Goal: Information Seeking & Learning: Learn about a topic

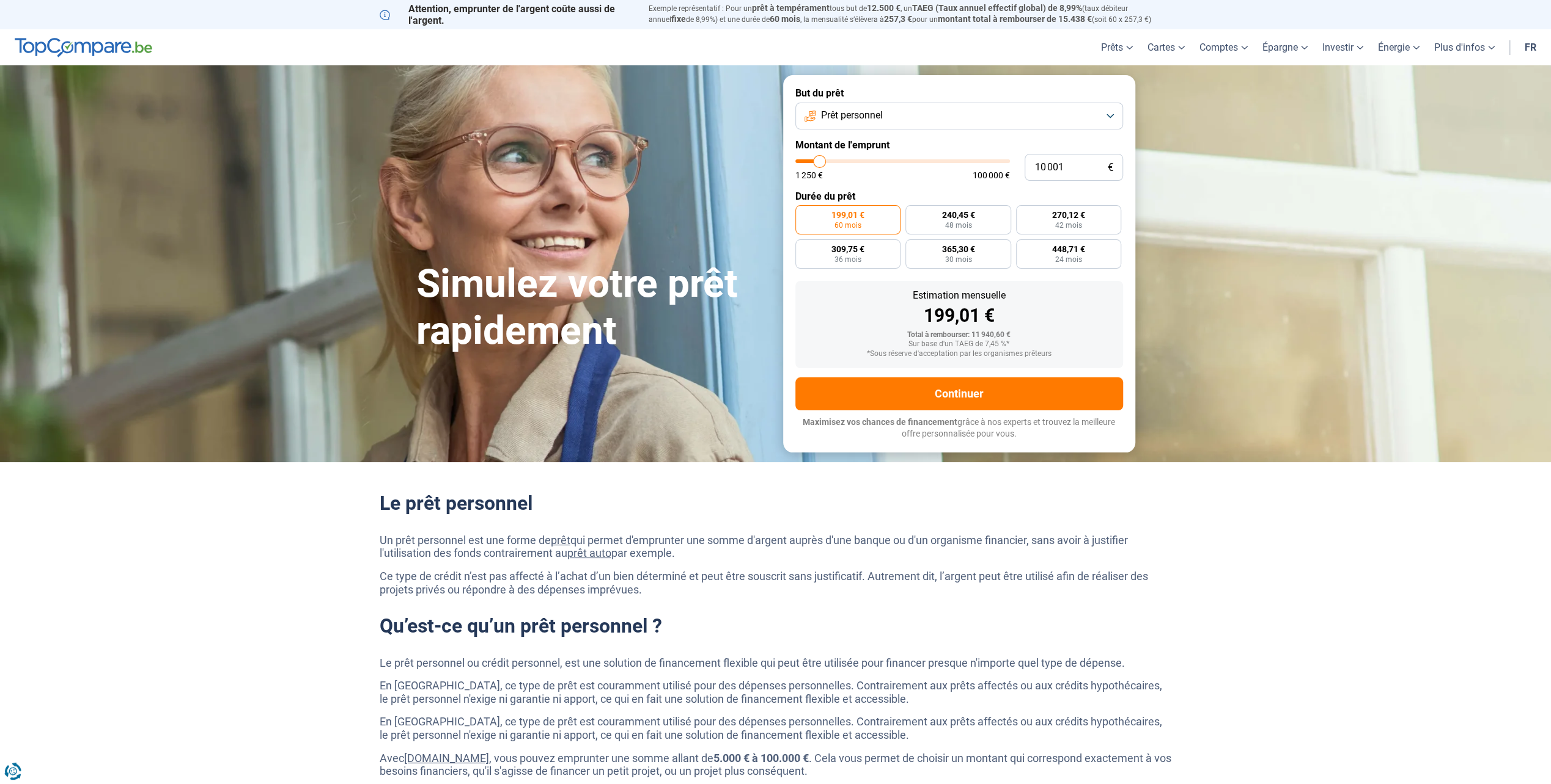
type input "12 000"
type input "12000"
type input "12 250"
type input "12250"
type input "13 250"
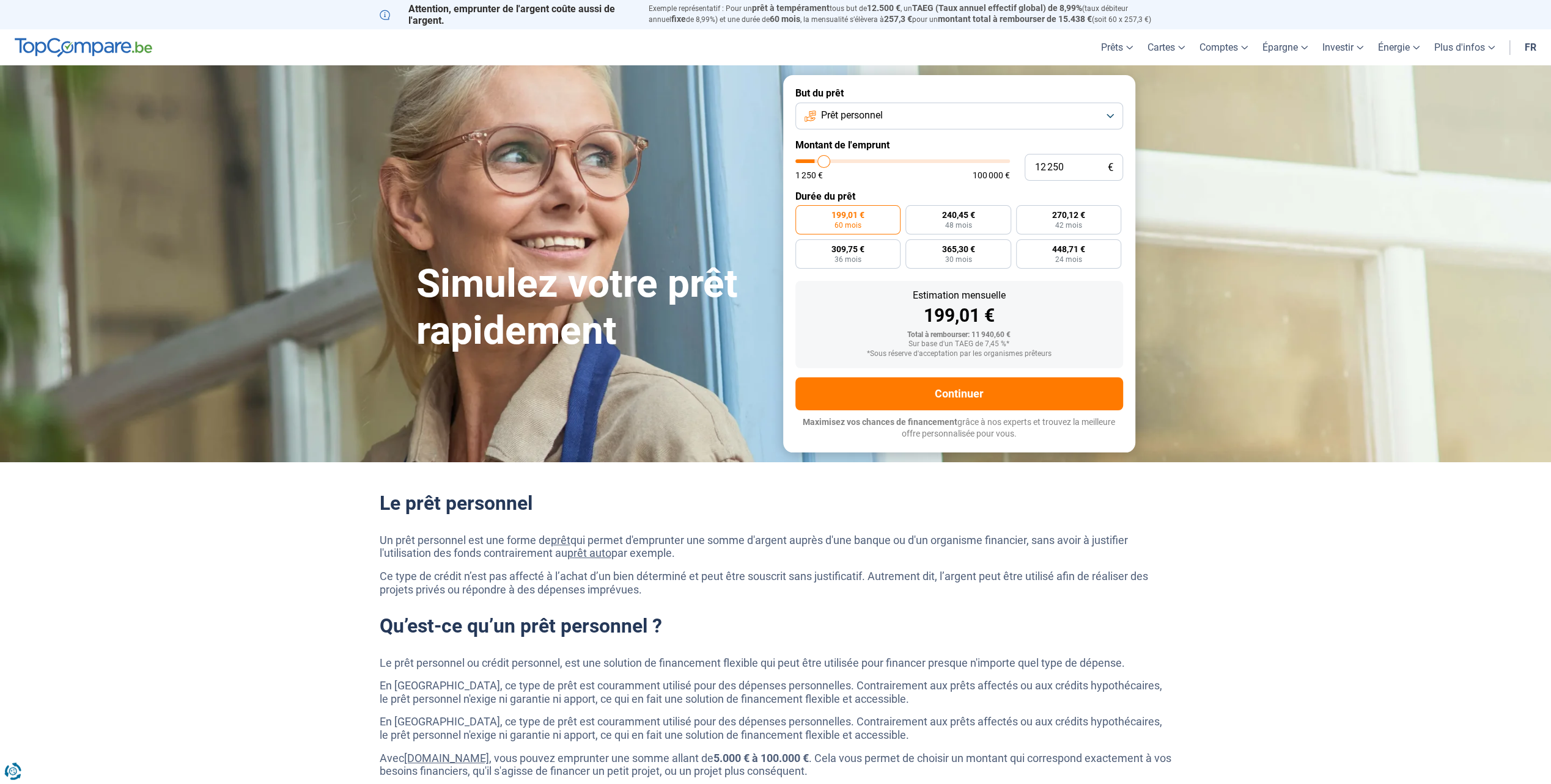
type input "13250"
type input "15 250"
type input "15250"
type input "18 750"
type input "18750"
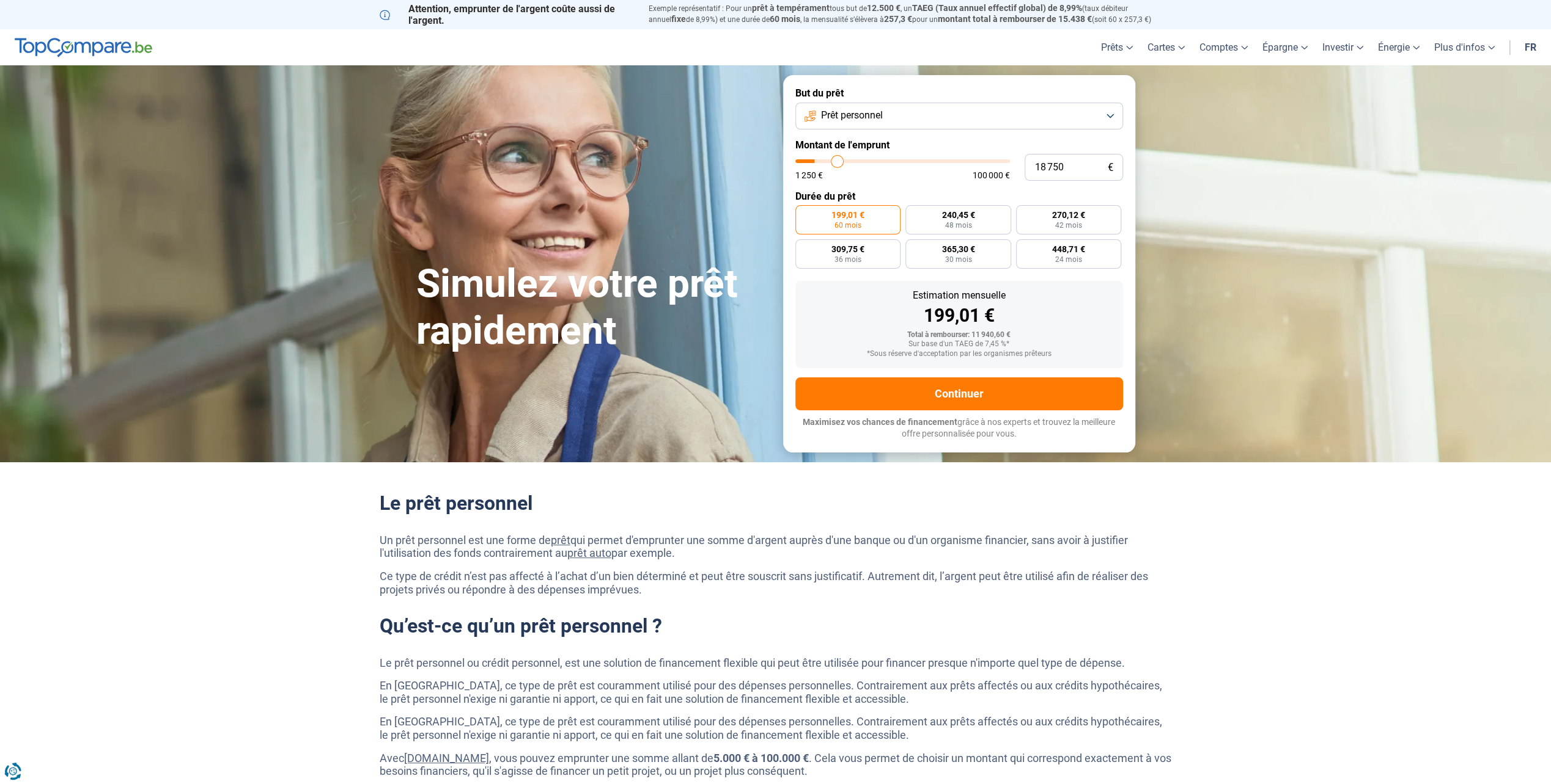
type input "23 500"
type input "23500"
type input "28 750"
type input "28750"
type input "35 500"
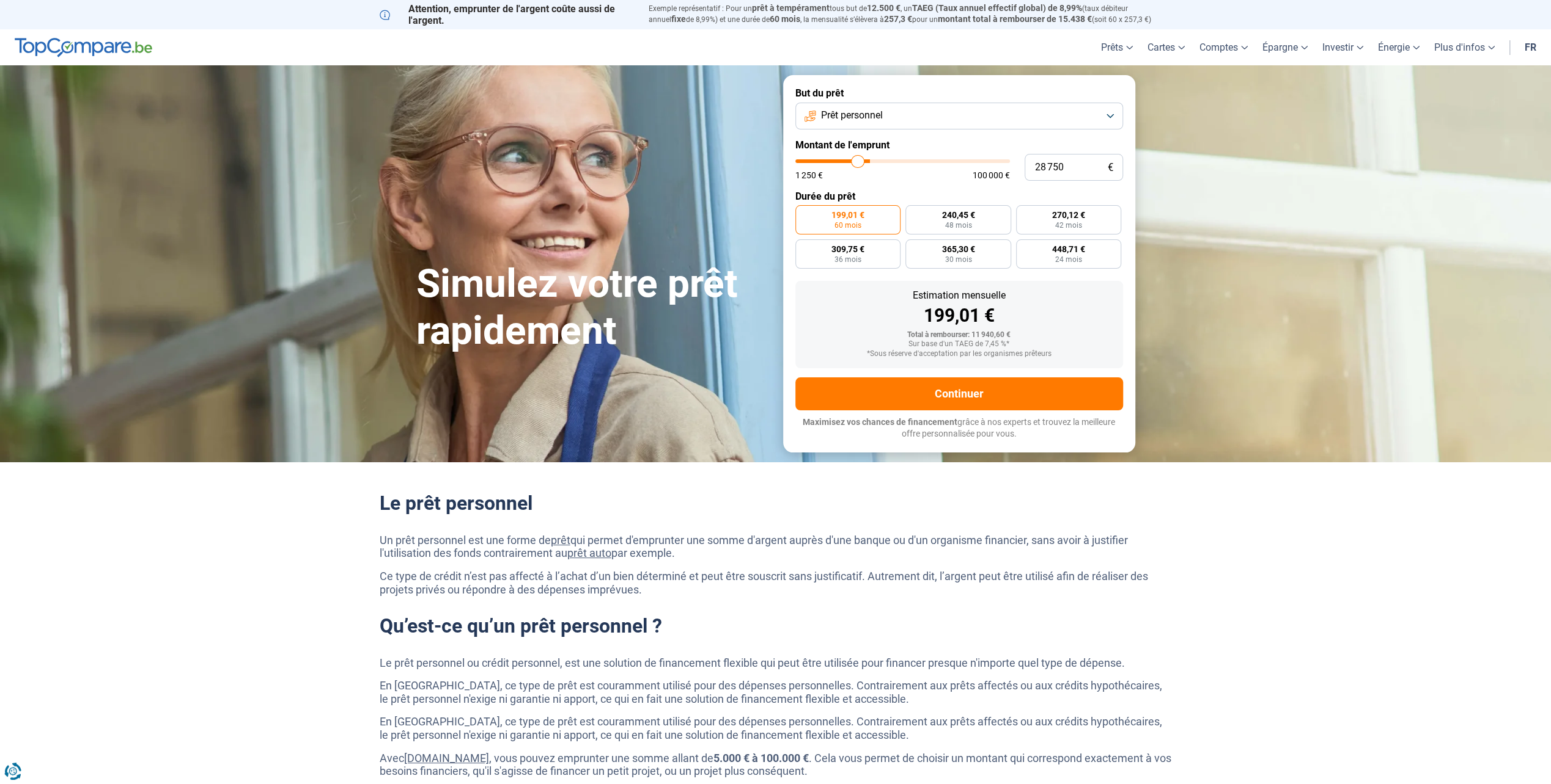
type input "35500"
type input "37 250"
type input "37250"
type input "38 000"
drag, startPoint x: 823, startPoint y: 161, endPoint x: 876, endPoint y: 161, distance: 53.0
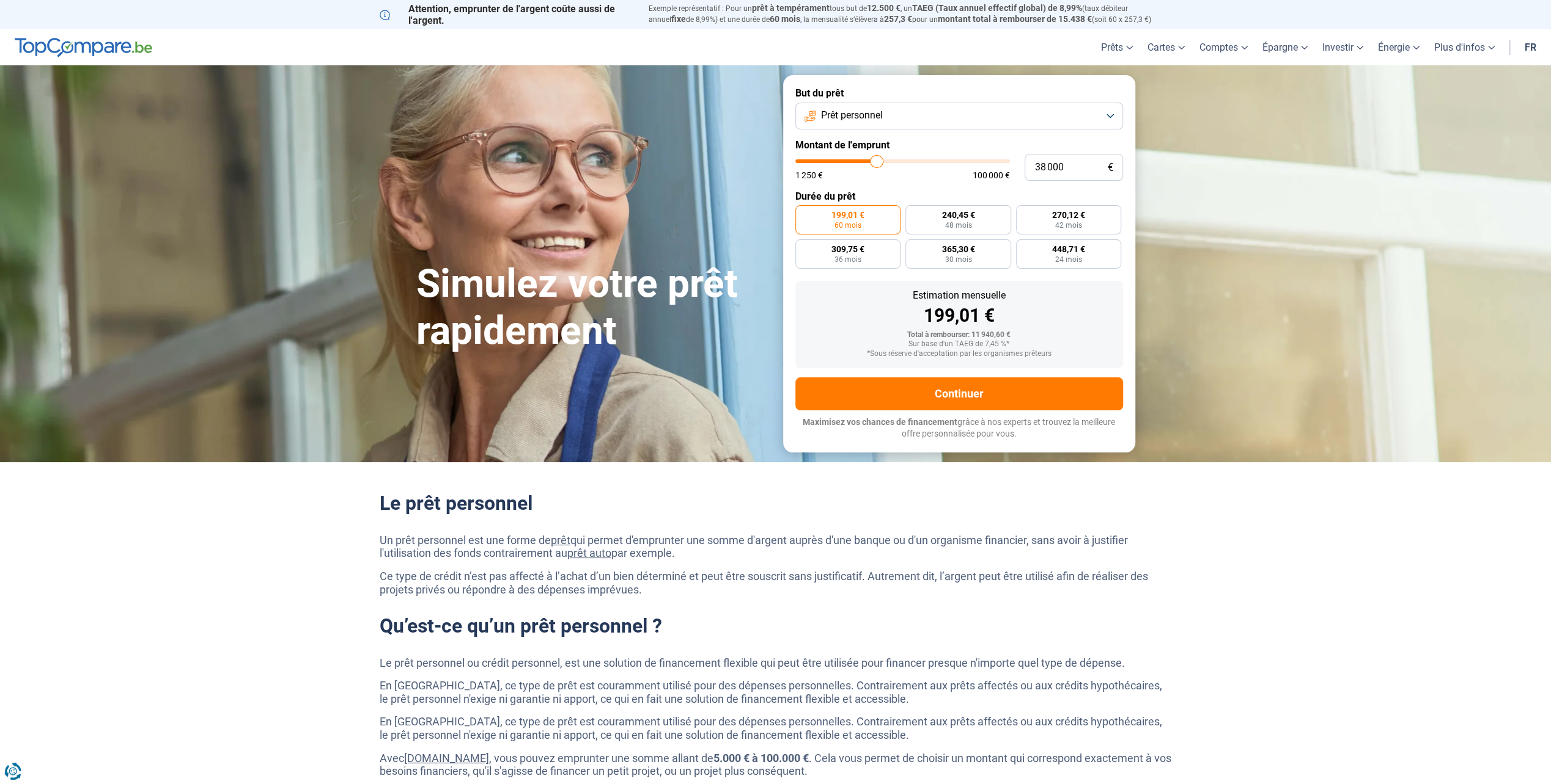
type input "38000"
click at [876, 161] on input "range" at bounding box center [902, 161] width 214 height 4
radio input "false"
type input "37 500"
type input "37500"
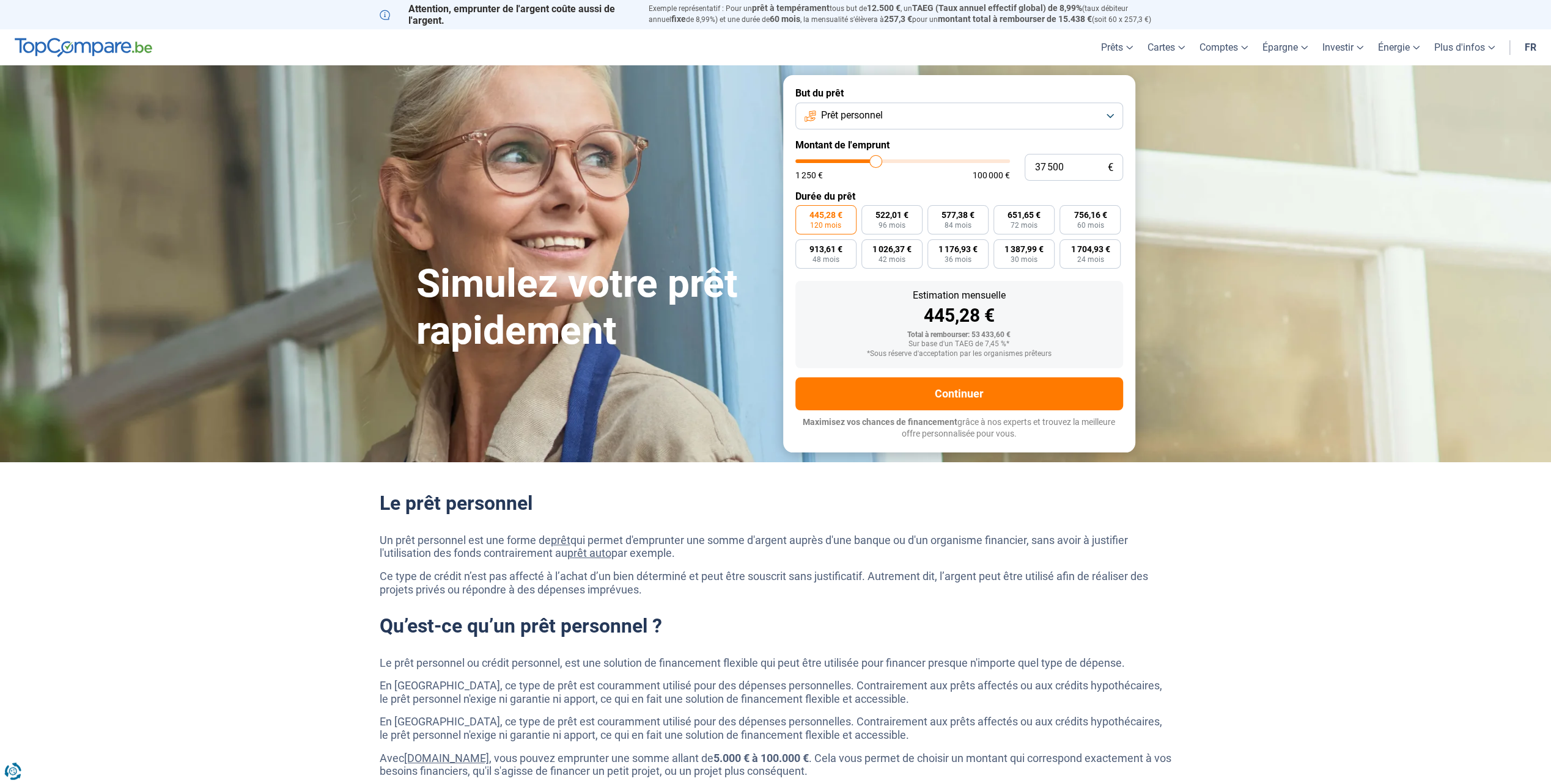
type input "37 250"
type input "37250"
type input "37 000"
type input "37000"
type input "36 250"
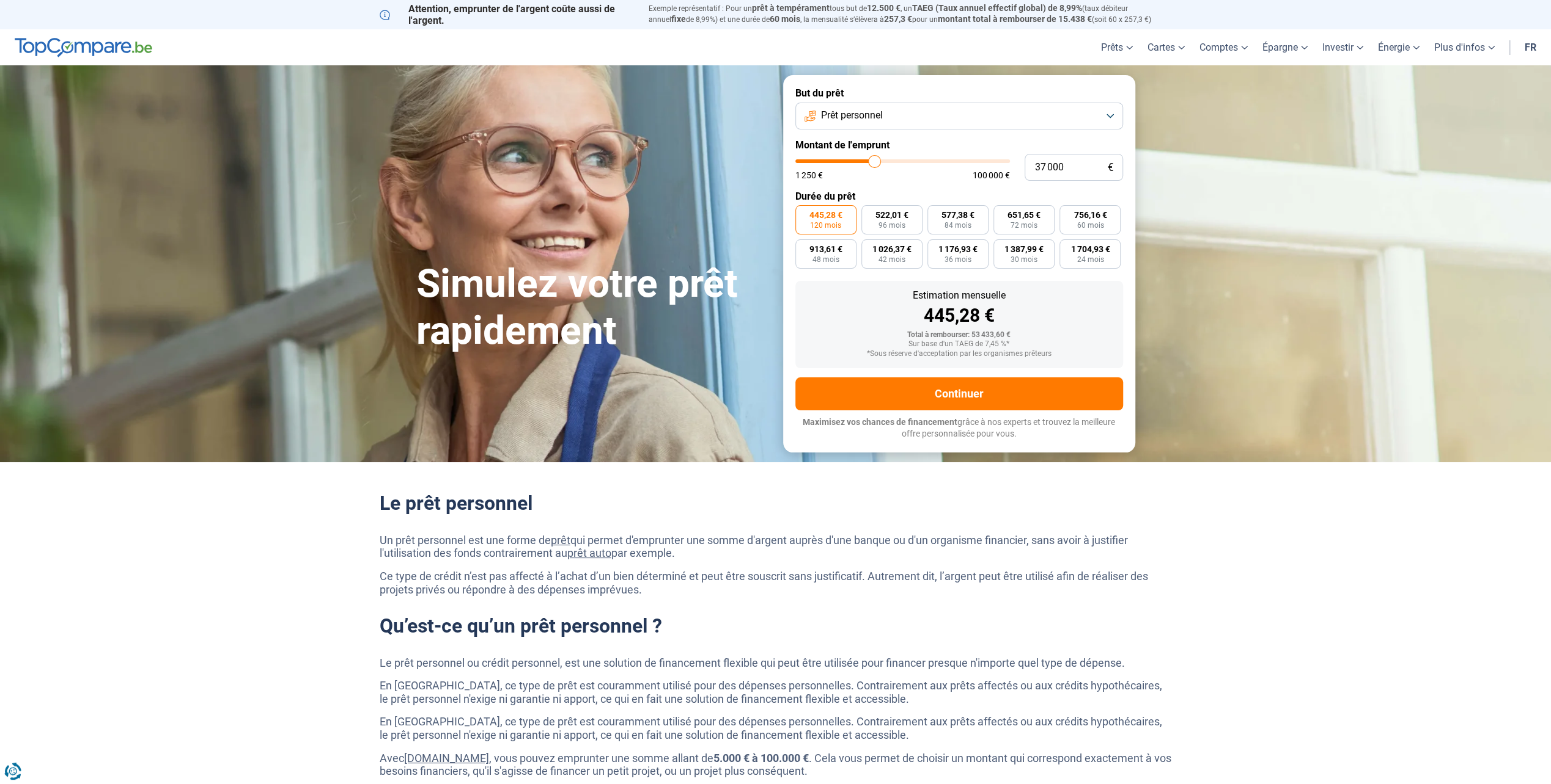
type input "36250"
type input "35 750"
type input "35750"
type input "34 000"
type input "34000"
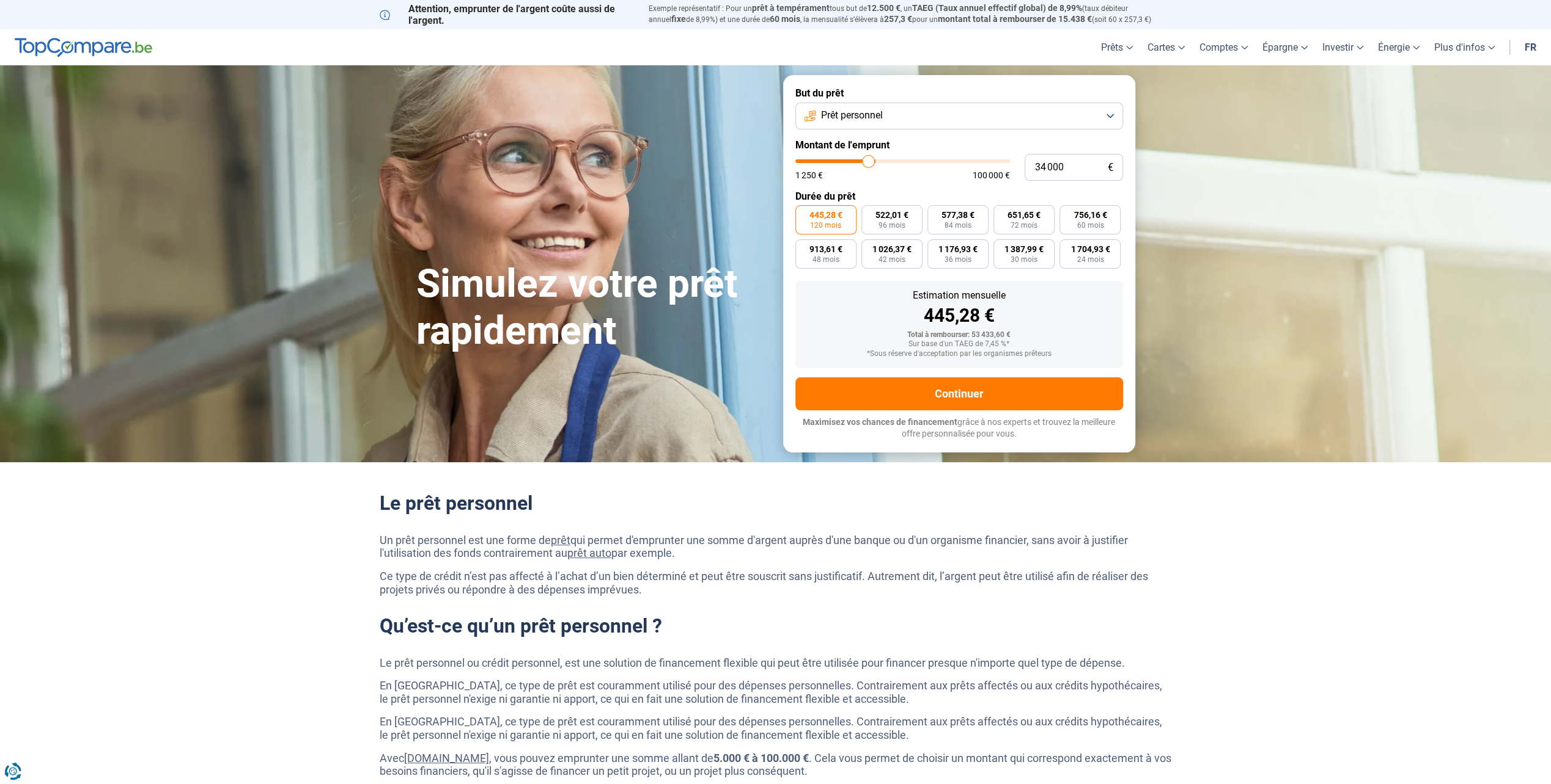
type input "30 500"
type input "30500"
type input "26 500"
type input "26500"
type input "23 750"
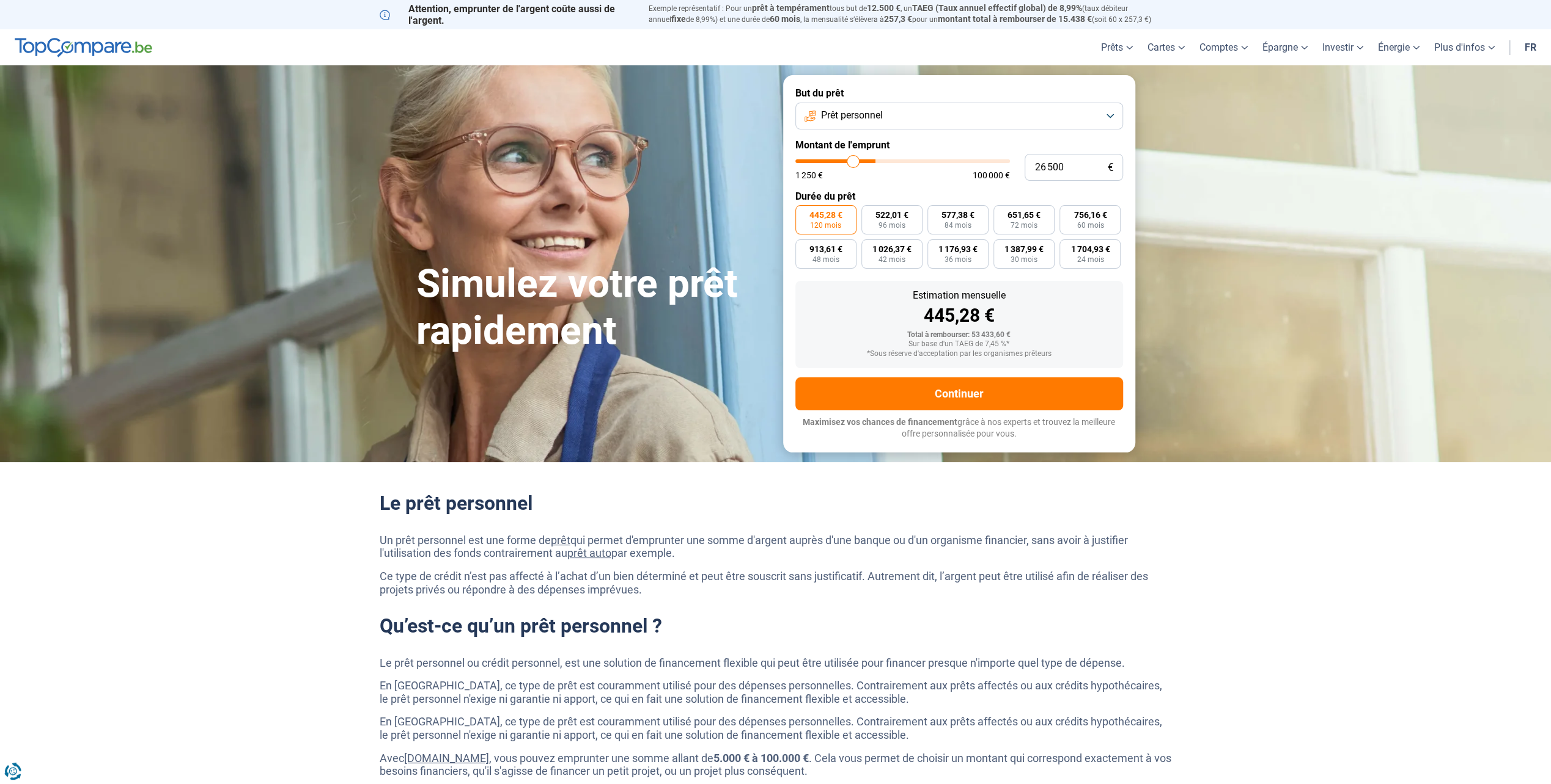
type input "23750"
type input "23 250"
type input "23250"
type input "23 000"
type input "23000"
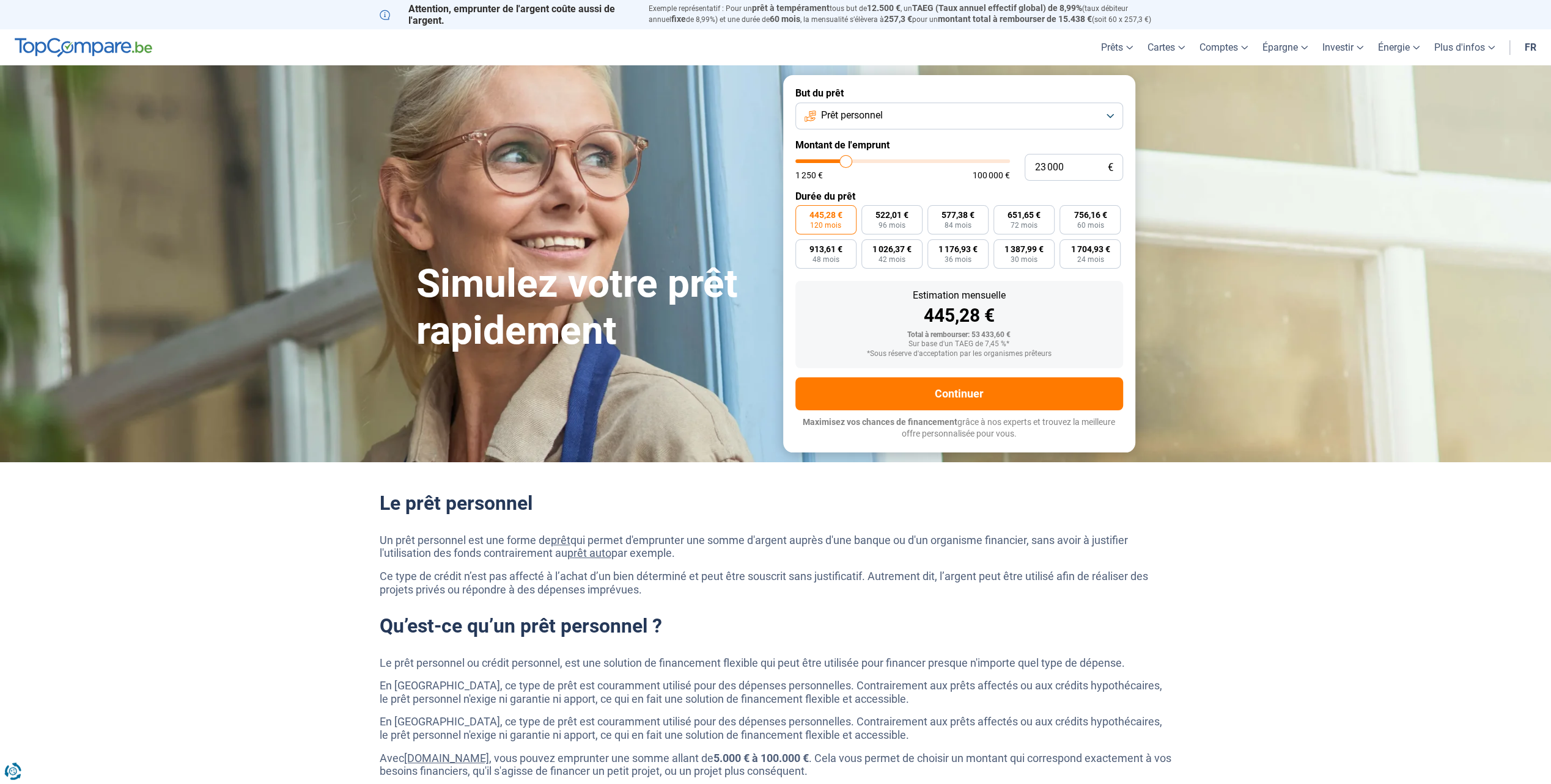
type input "22 500"
type input "22500"
type input "19 250"
type input "19250"
type input "18 500"
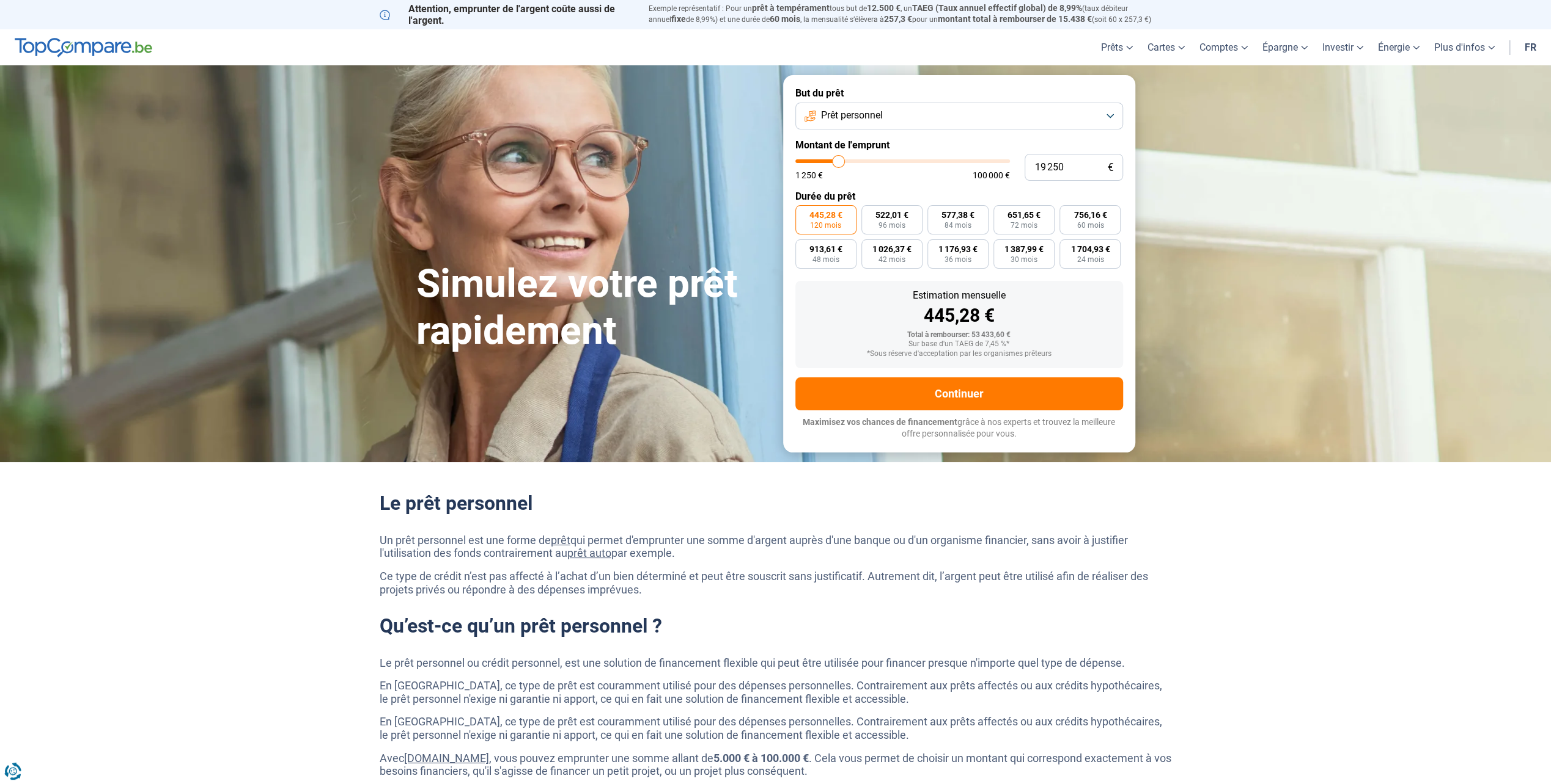
type input "18500"
type input "18 250"
type input "18250"
type input "17 750"
type input "17750"
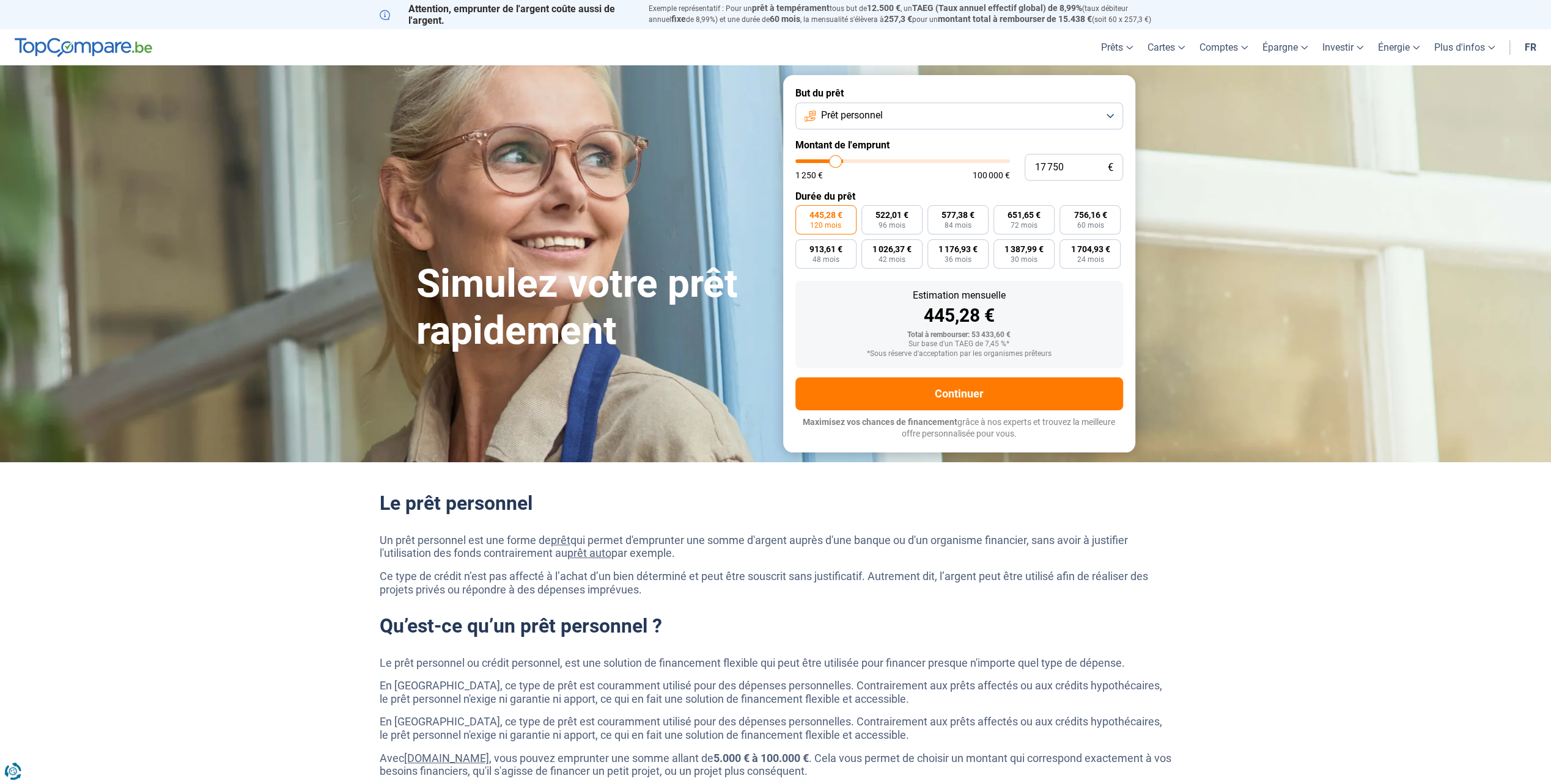
type input "16 750"
type input "16750"
type input "16 500"
type input "16500"
type input "16 250"
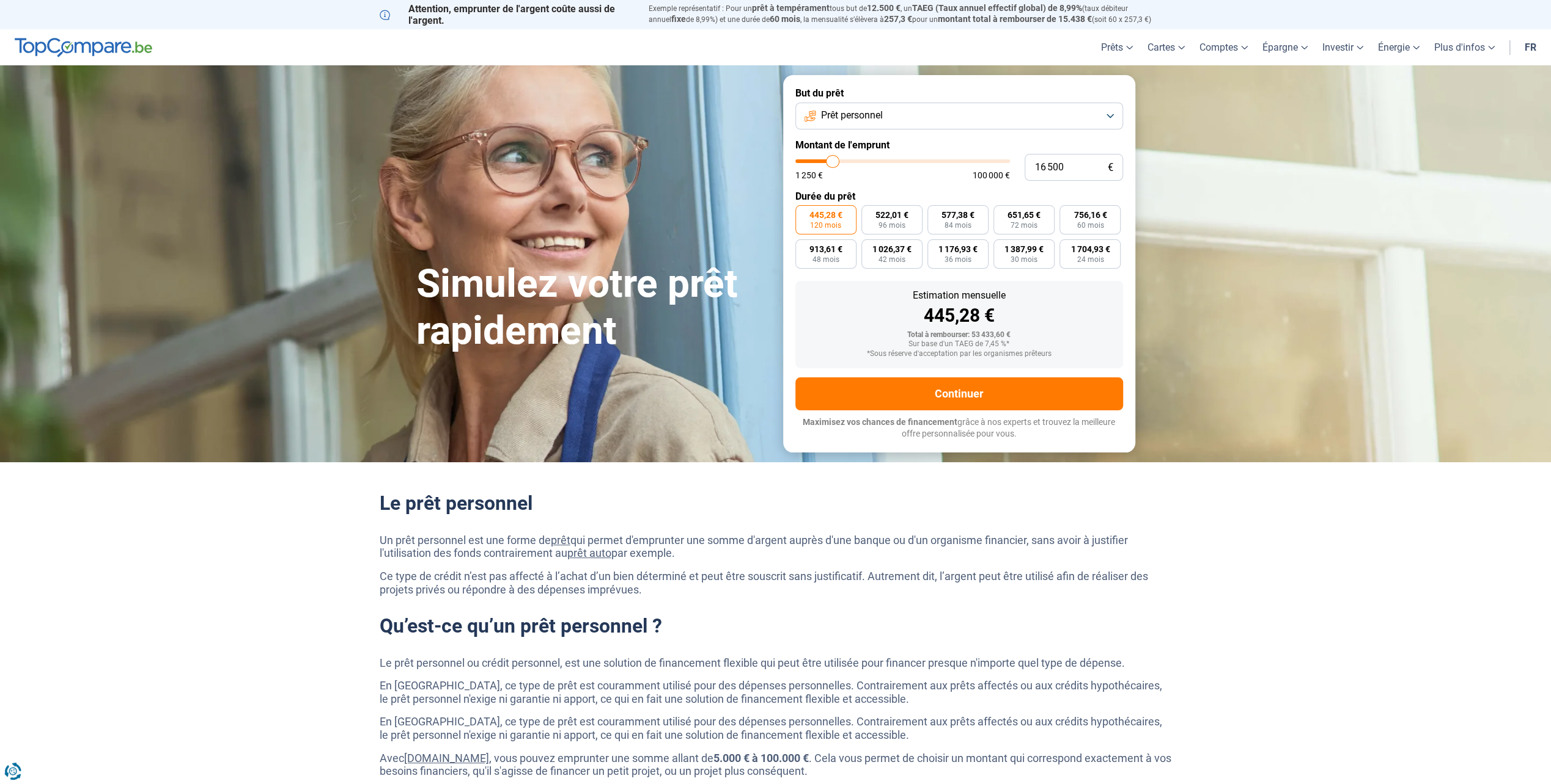
type input "16250"
type input "16 000"
type input "16000"
type input "15 750"
type input "15750"
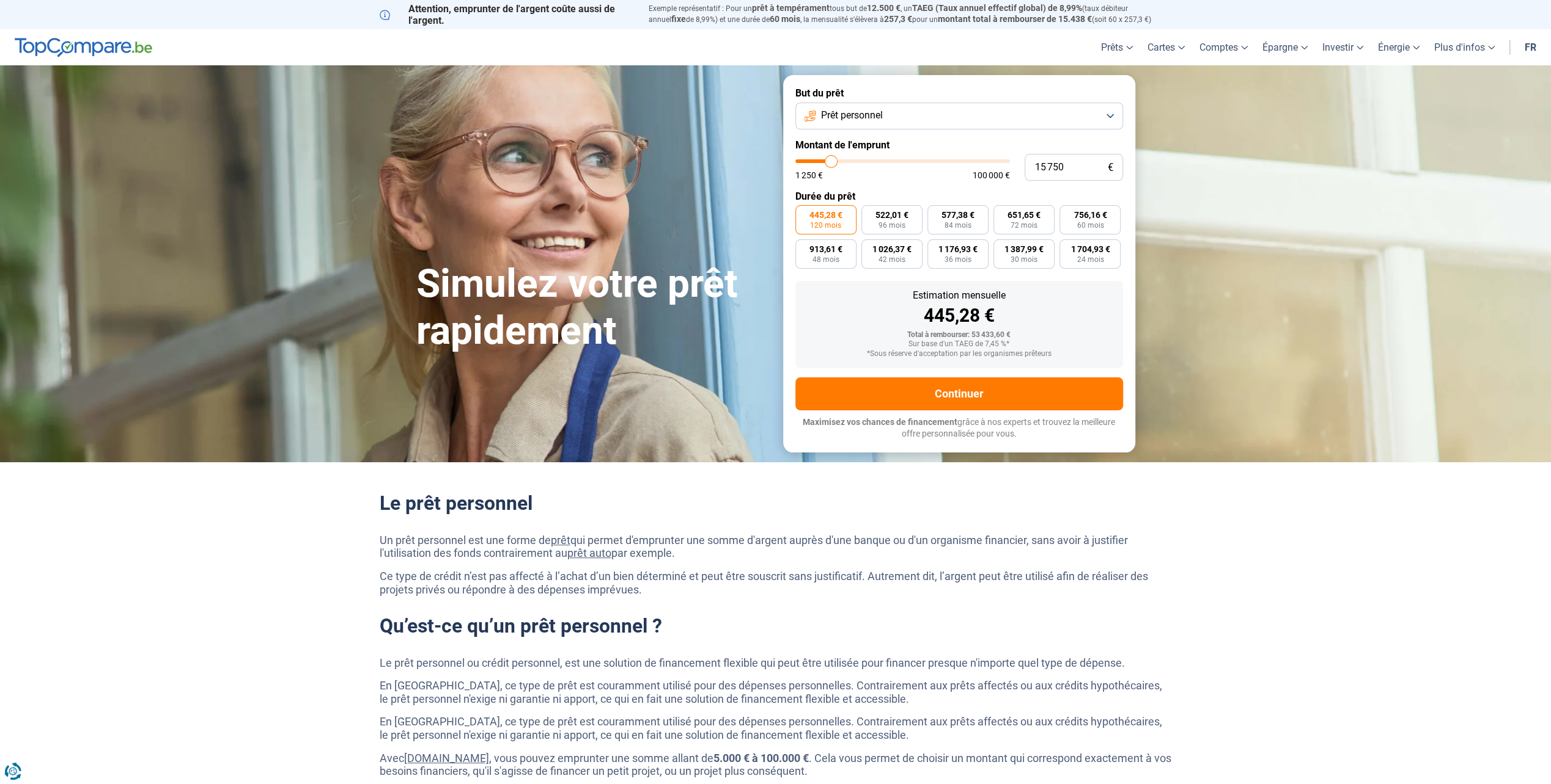
type input "15 500"
type input "15500"
type input "15 250"
type input "15250"
type input "14 750"
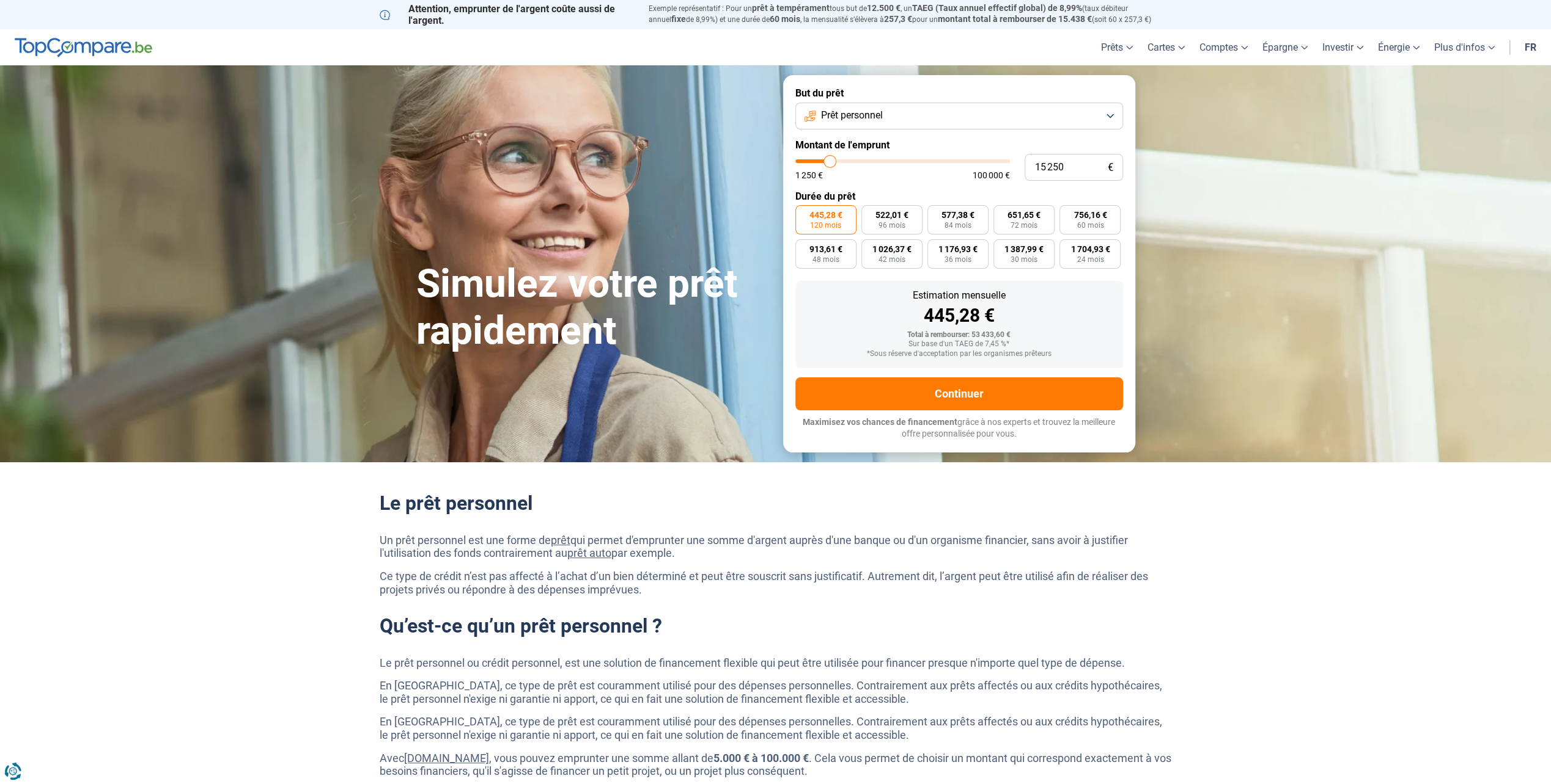
type input "14750"
type input "14 500"
type input "14500"
type input "14 250"
type input "14250"
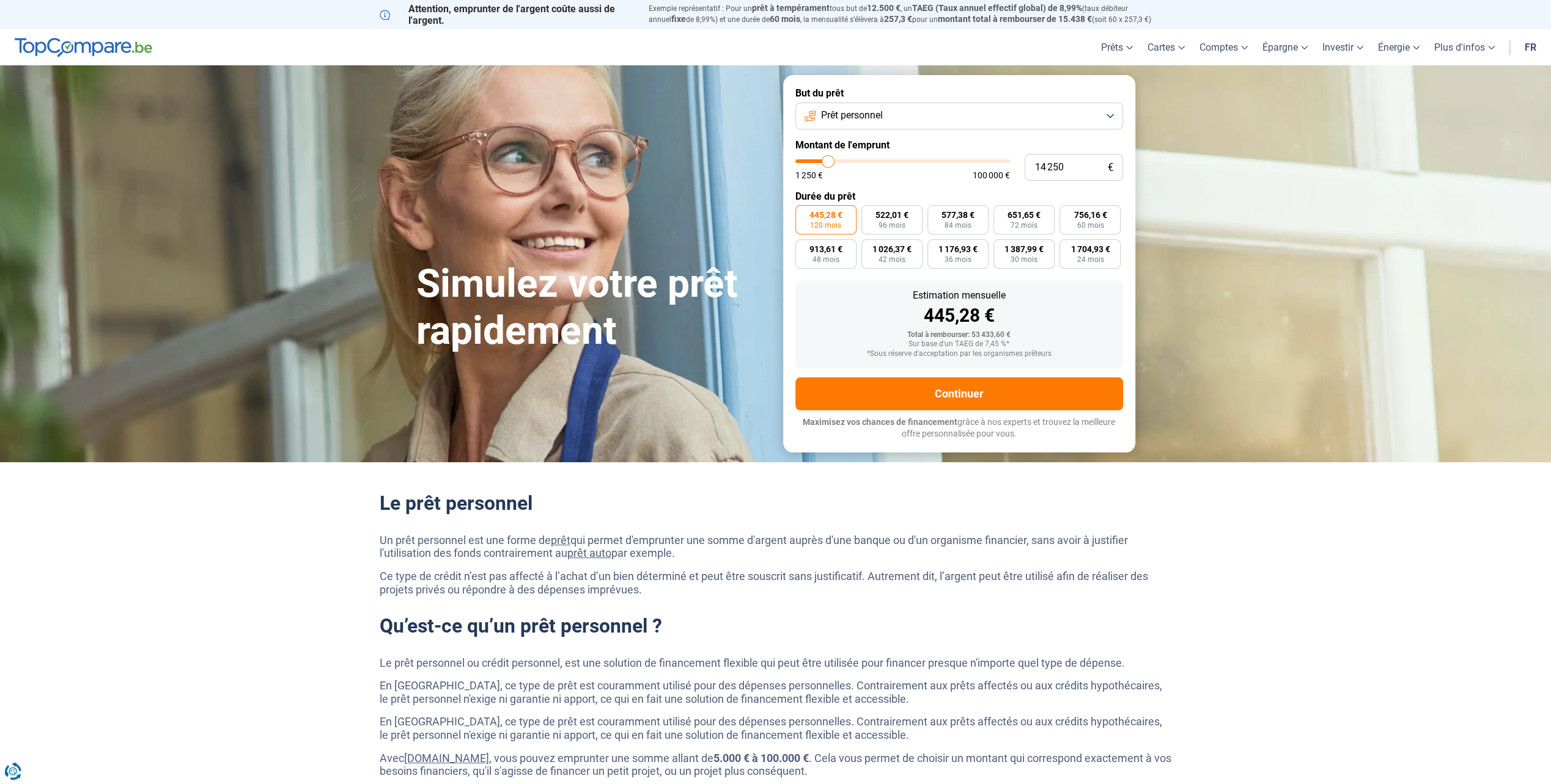
type input "14 500"
type input "14500"
type input "14 750"
type input "14750"
type input "15 000"
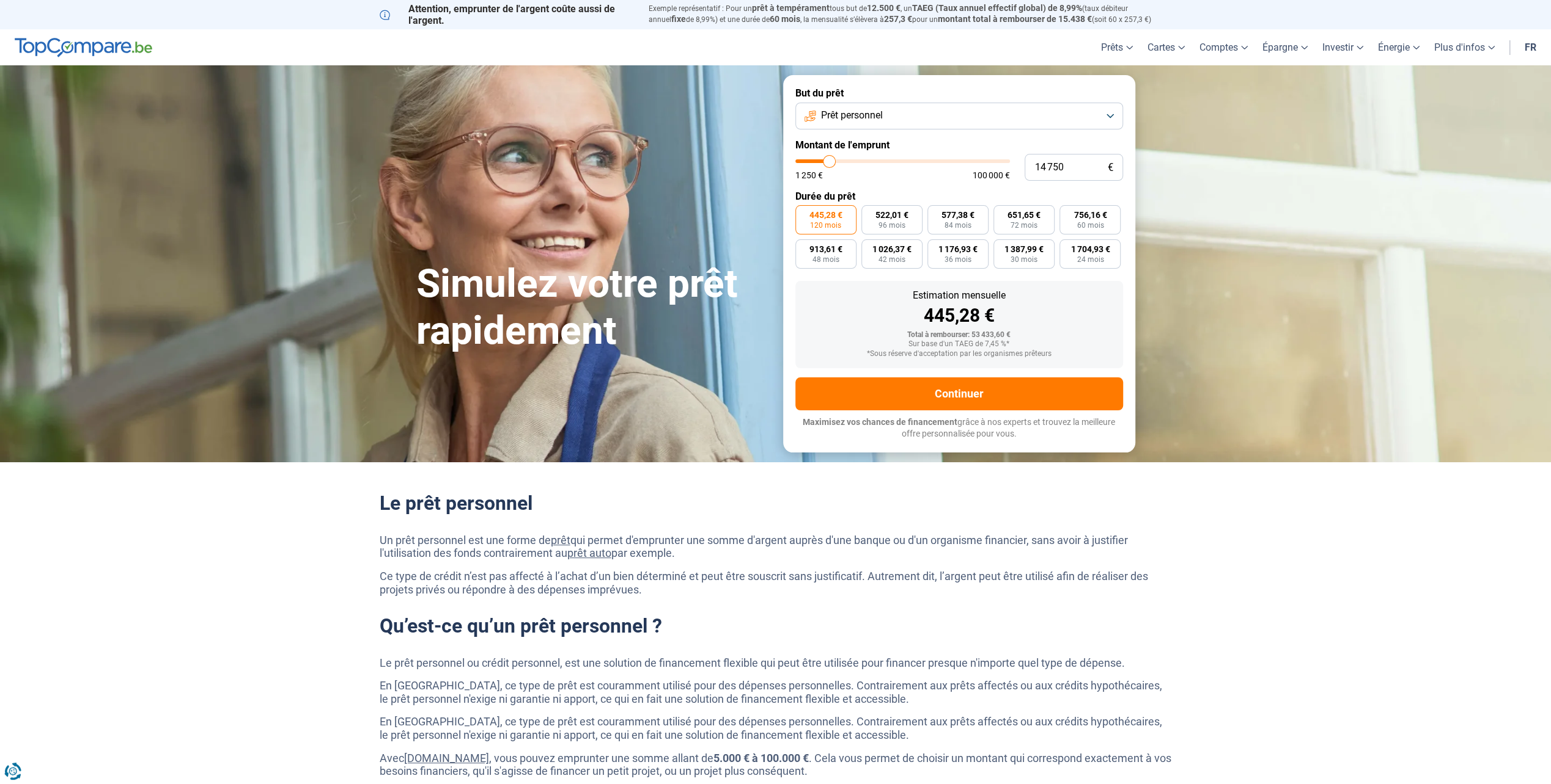
type input "15000"
type input "15 250"
type input "15250"
type input "15 500"
type input "15500"
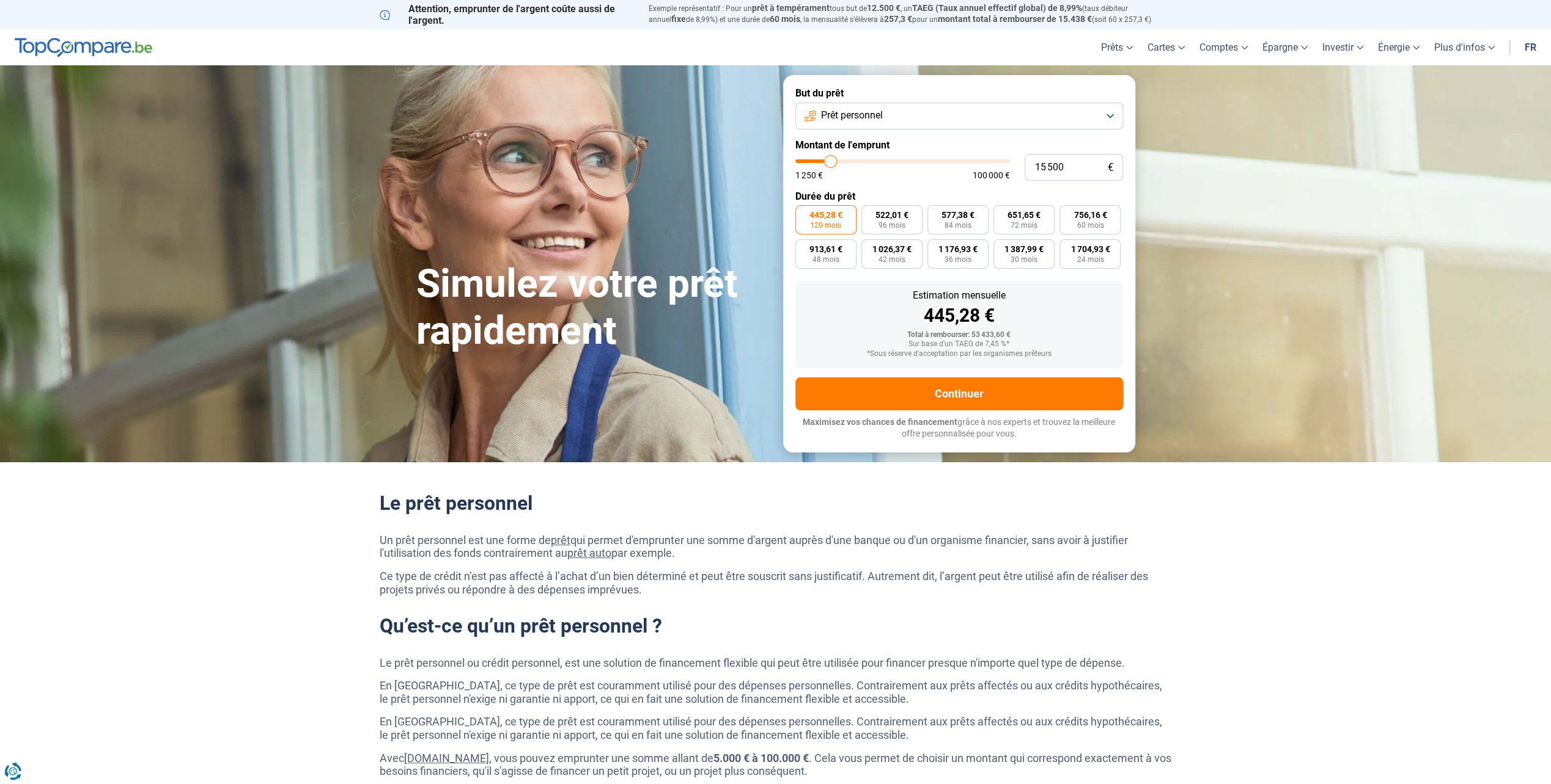
type input "16 000"
type input "16000"
type input "16 250"
type input "16250"
type input "16 000"
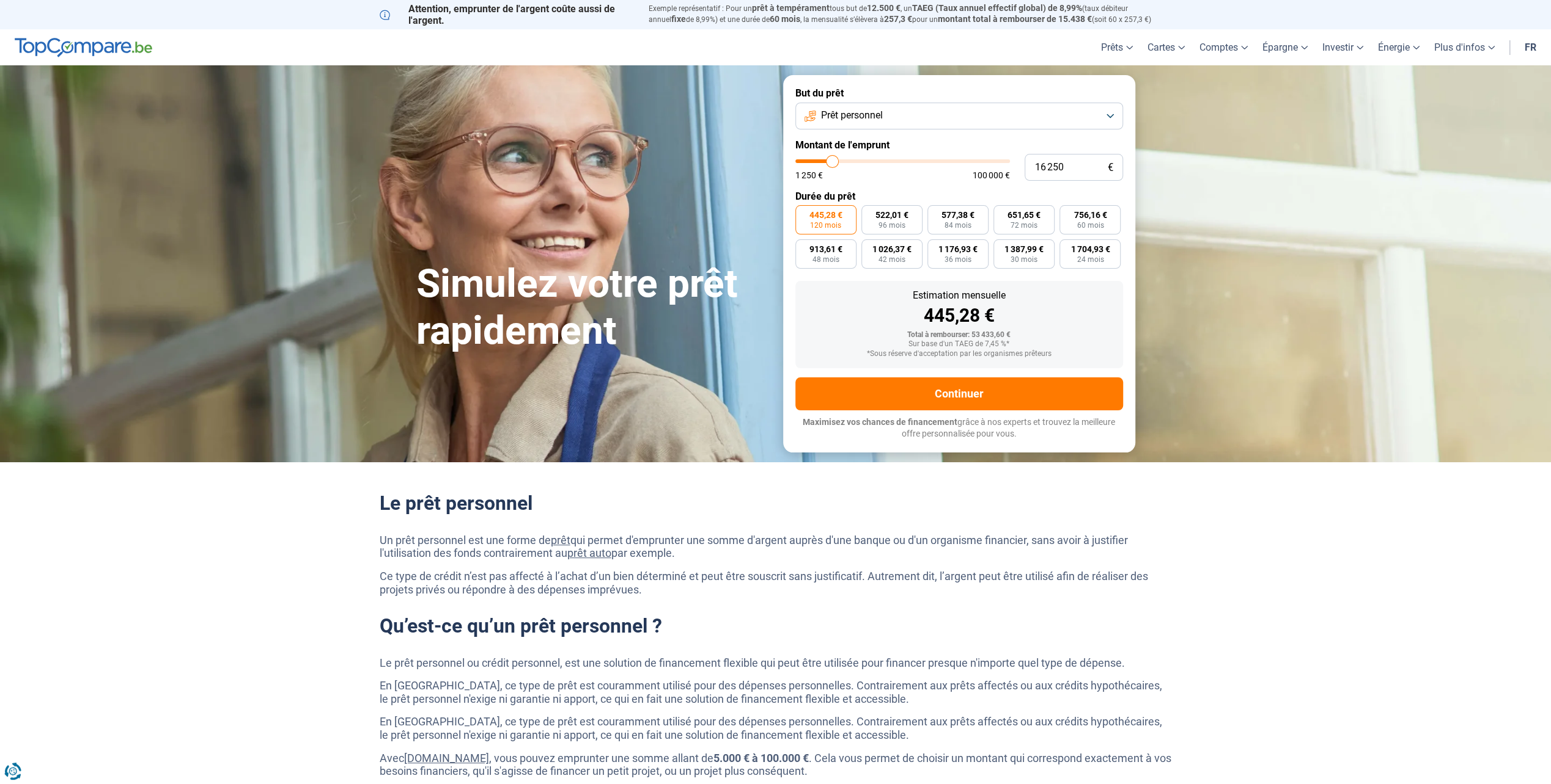
type input "16000"
type input "15 750"
type input "15750"
type input "15 500"
type input "15500"
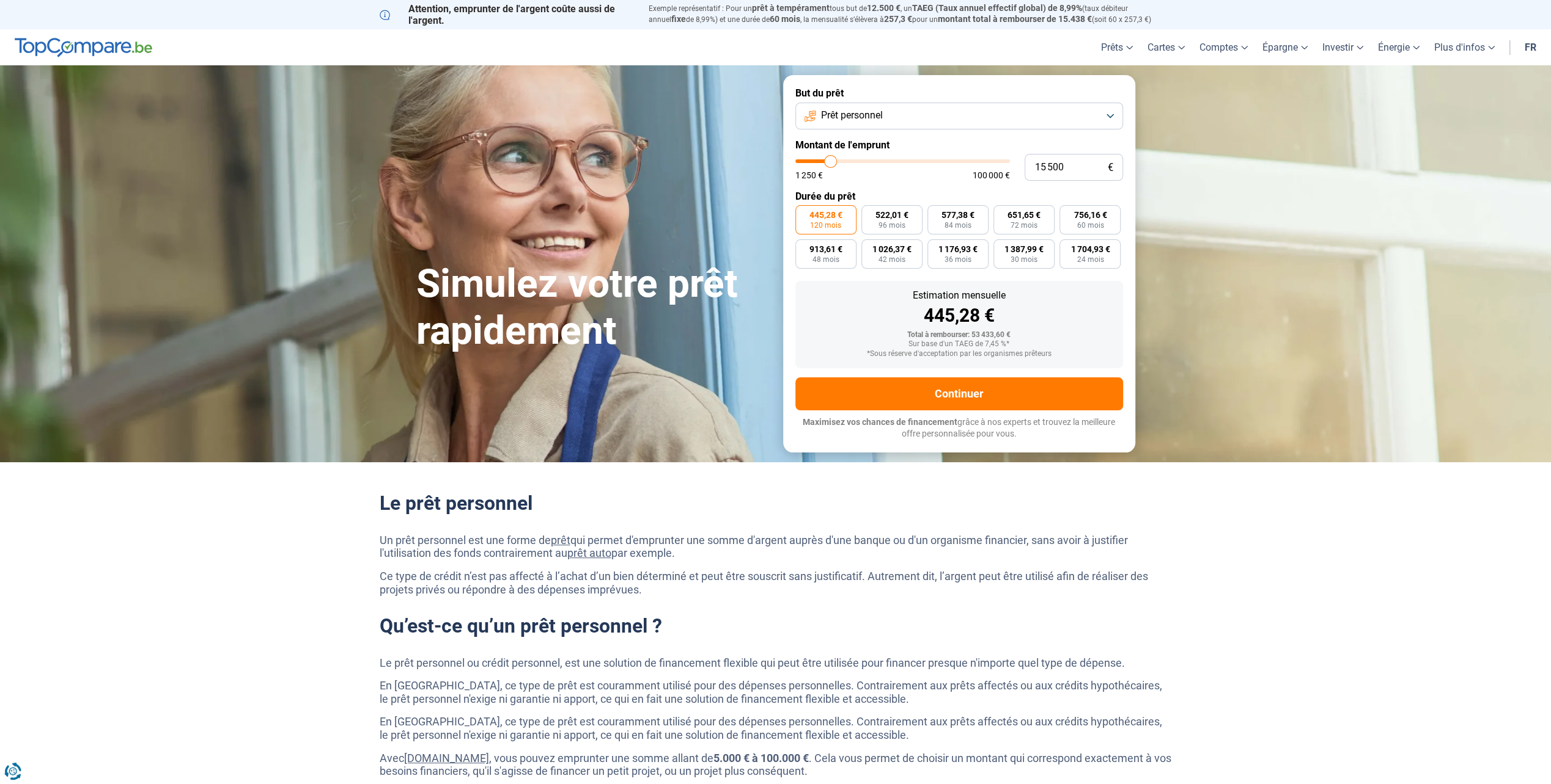
type input "15 250"
type input "15250"
type input "15 000"
type input "15000"
type input "14 750"
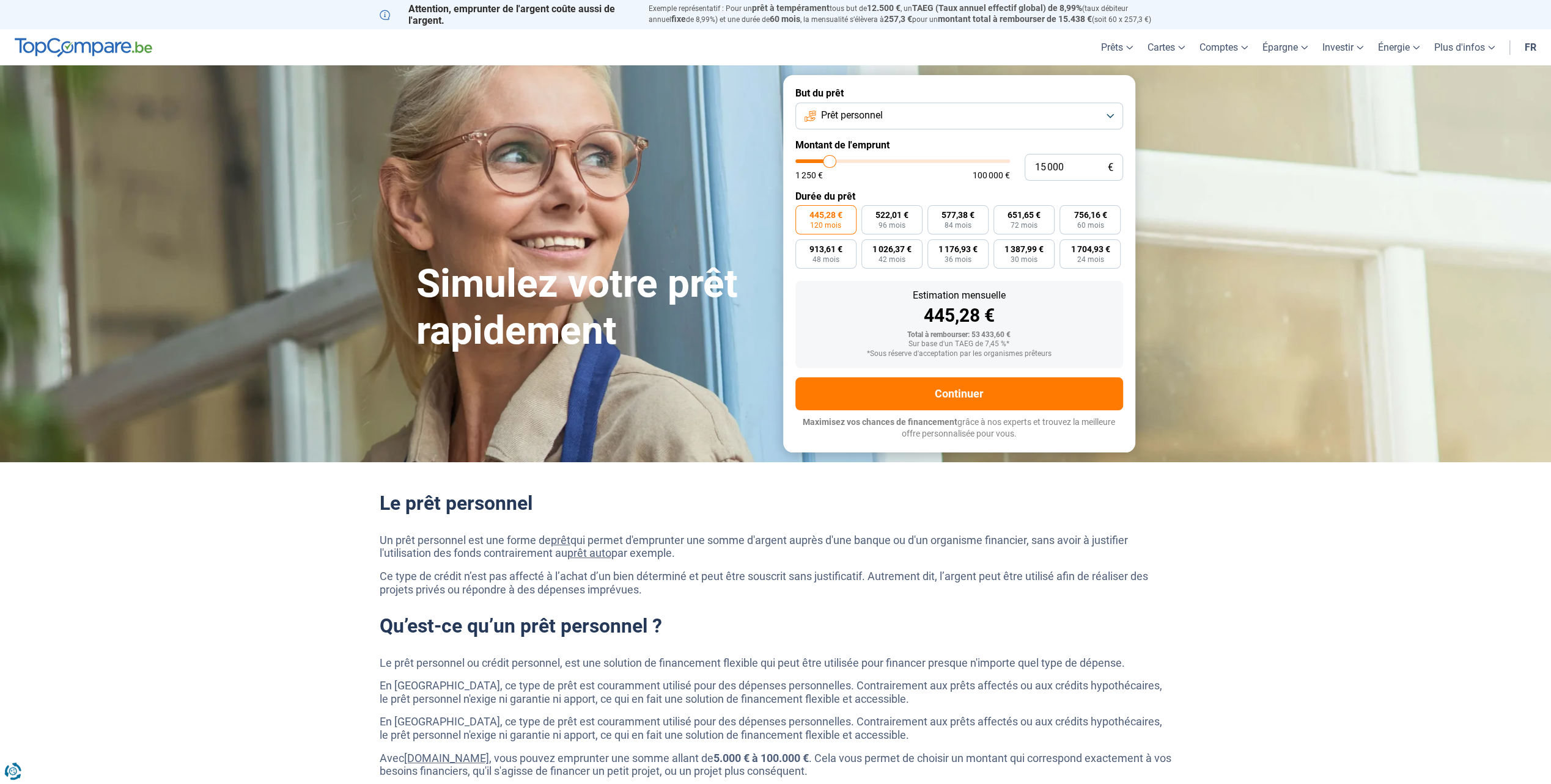
type input "14750"
type input "15 000"
drag, startPoint x: 876, startPoint y: 161, endPoint x: 830, endPoint y: 161, distance: 46.0
type input "15000"
click at [830, 161] on input "range" at bounding box center [902, 161] width 214 height 4
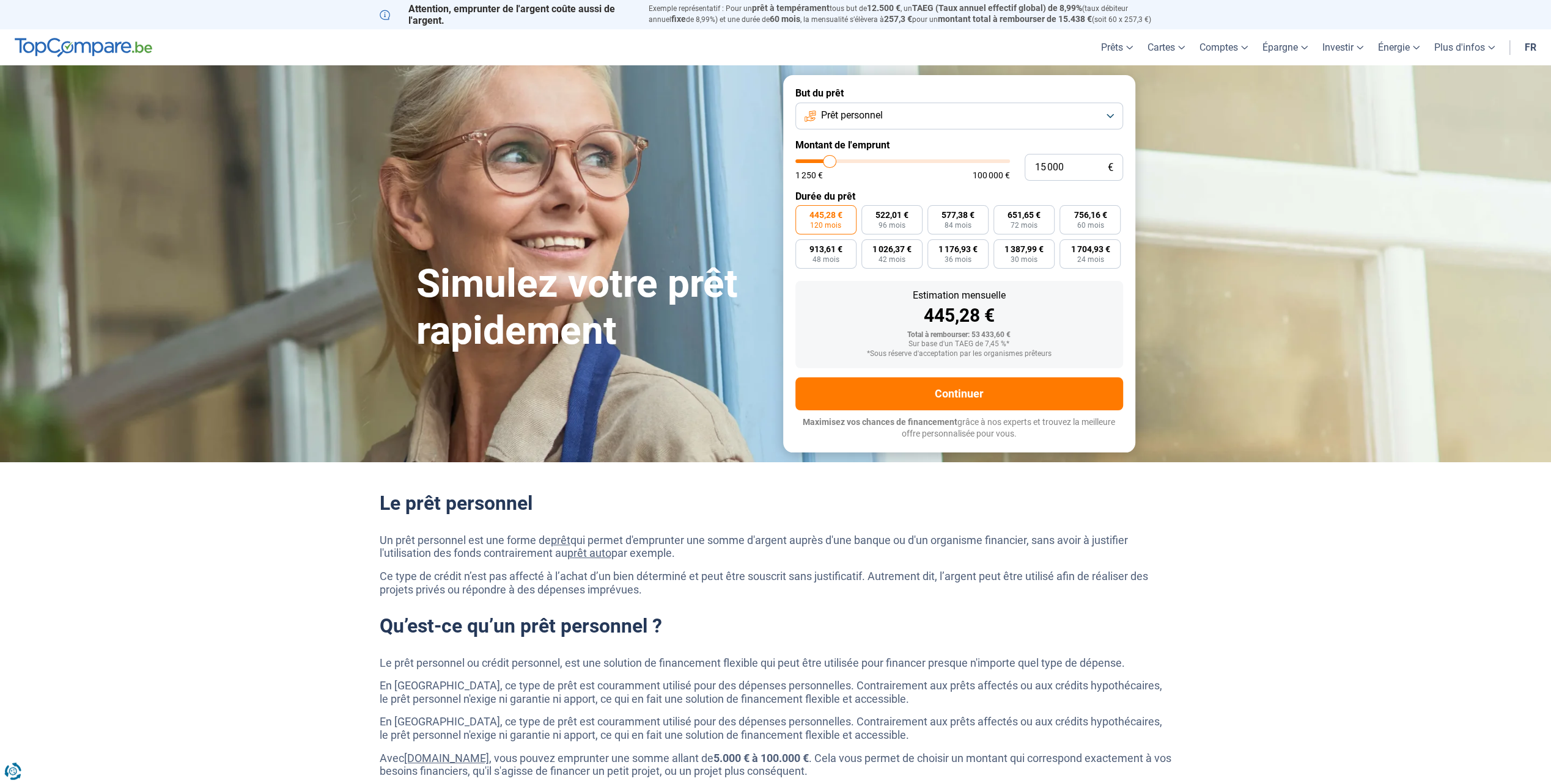
radio input "true"
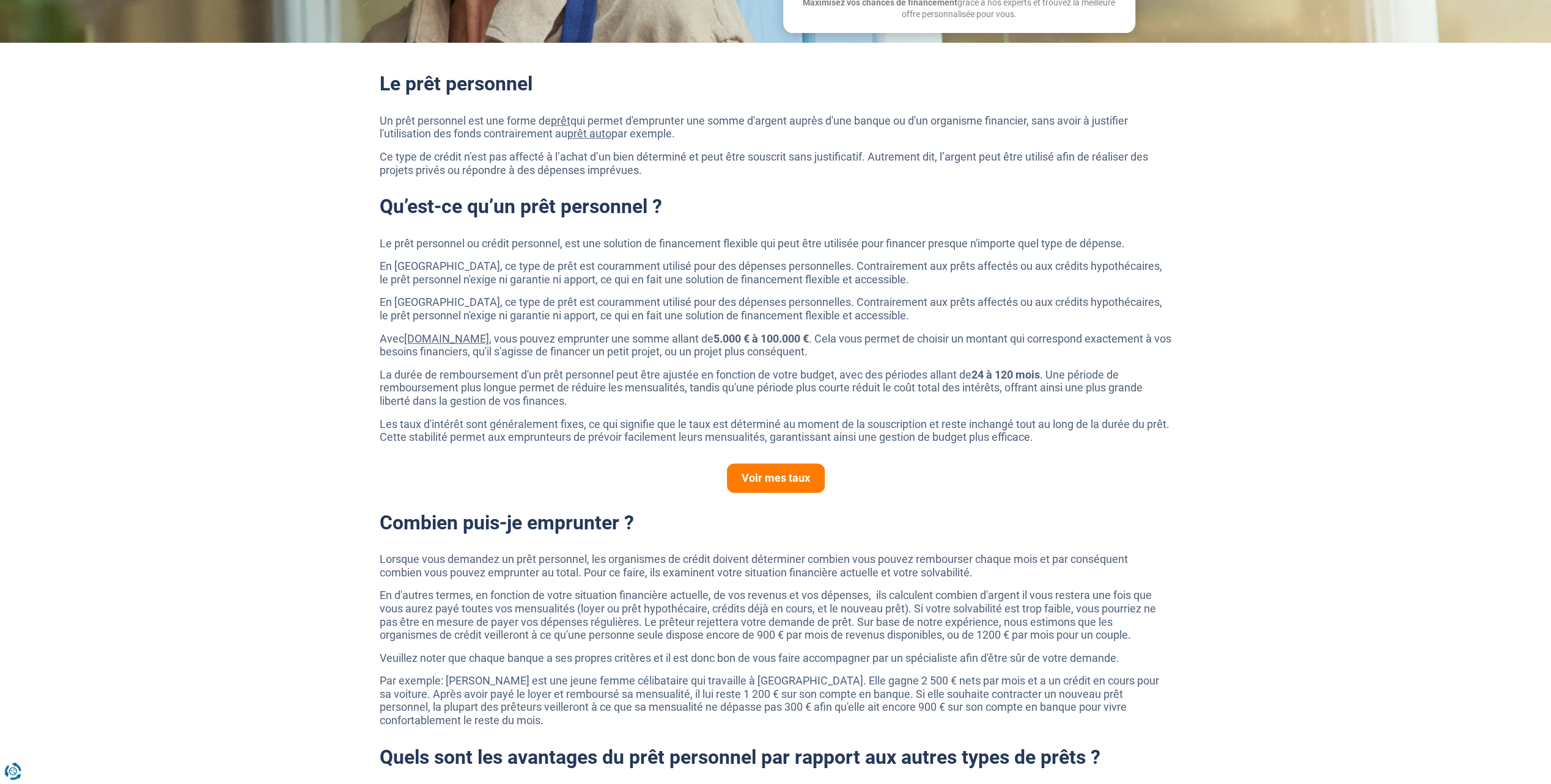
scroll to position [427, 0]
